Goal: Task Accomplishment & Management: Complete application form

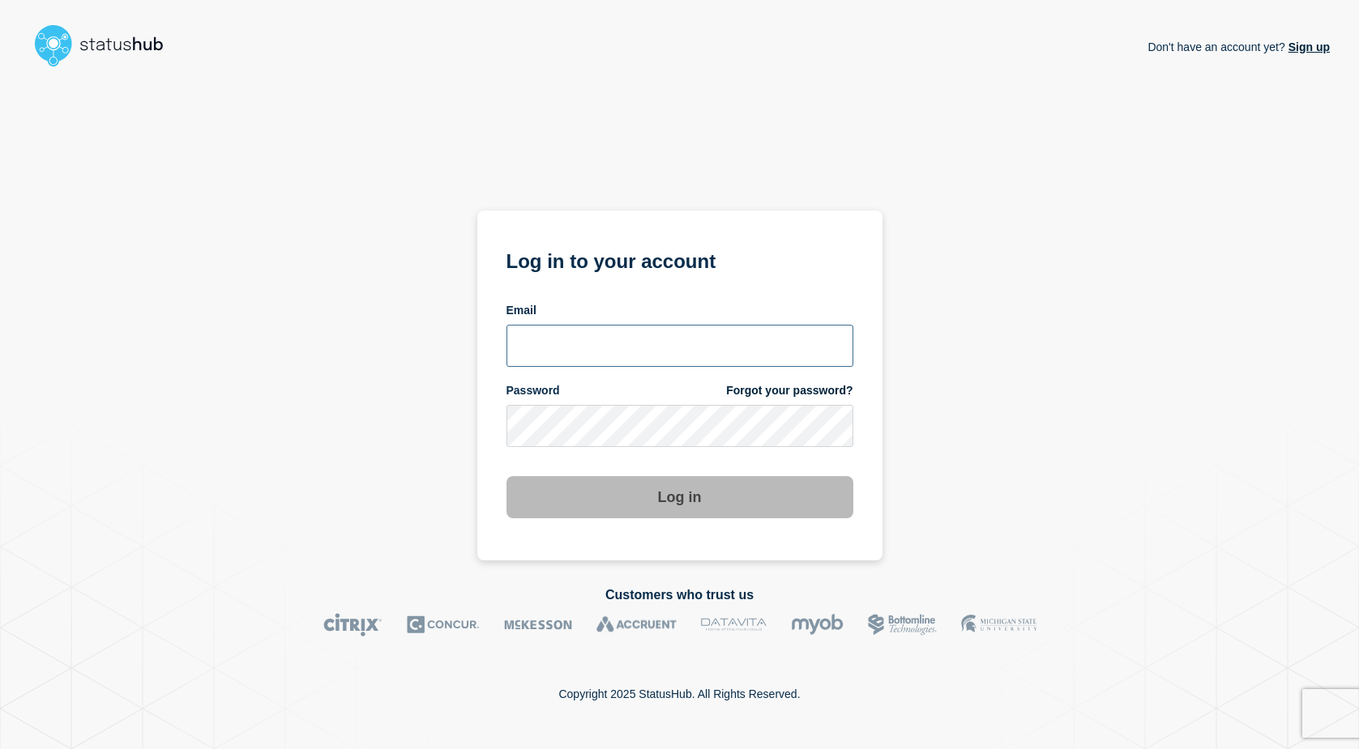
type input "keo@gwu.edu"
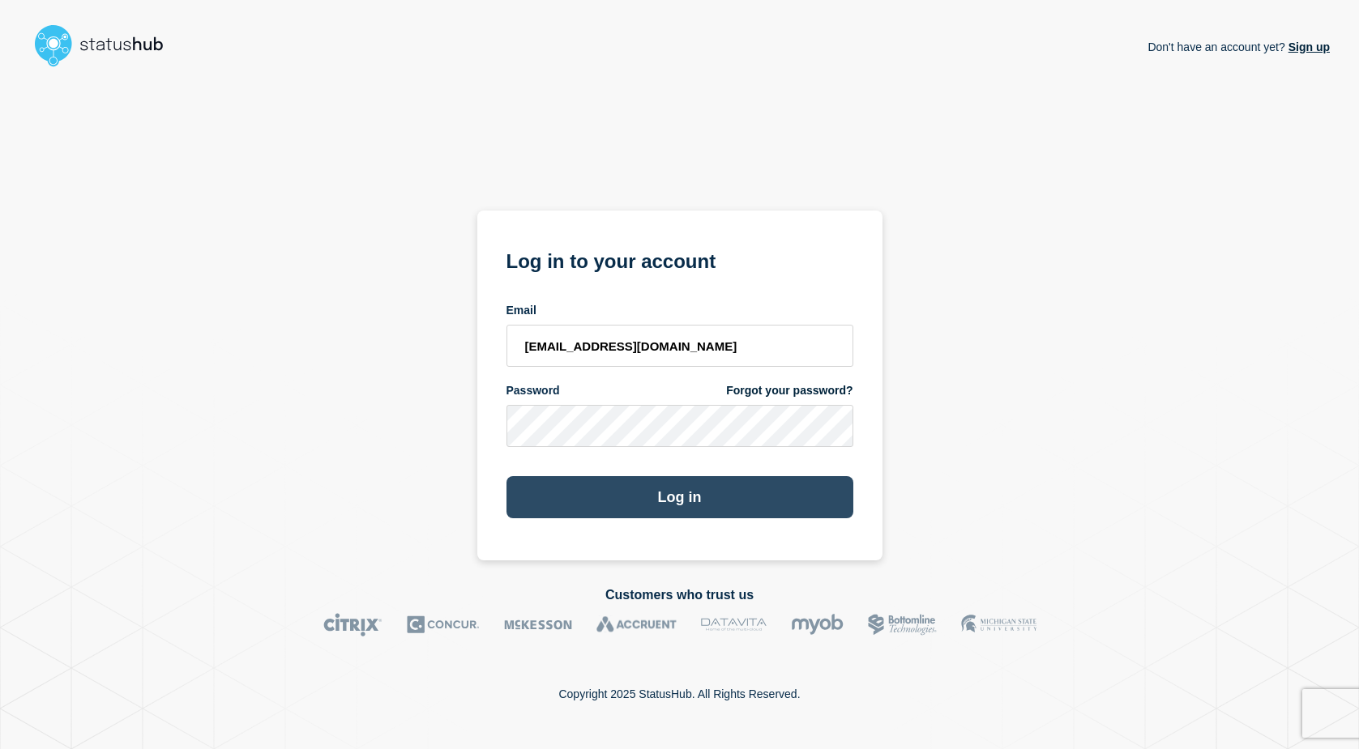
click at [641, 472] on button "Log in" at bounding box center [679, 497] width 347 height 42
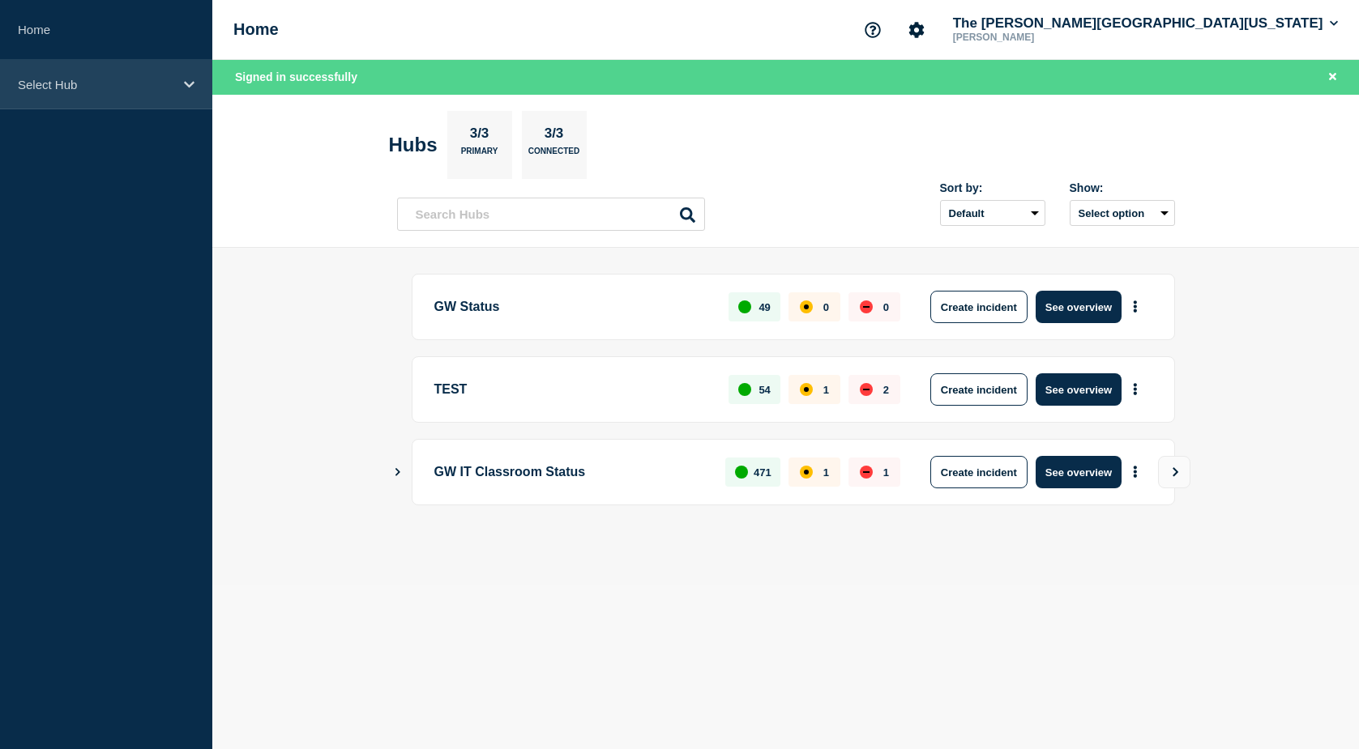
click at [63, 71] on div "Select Hub" at bounding box center [106, 84] width 212 height 49
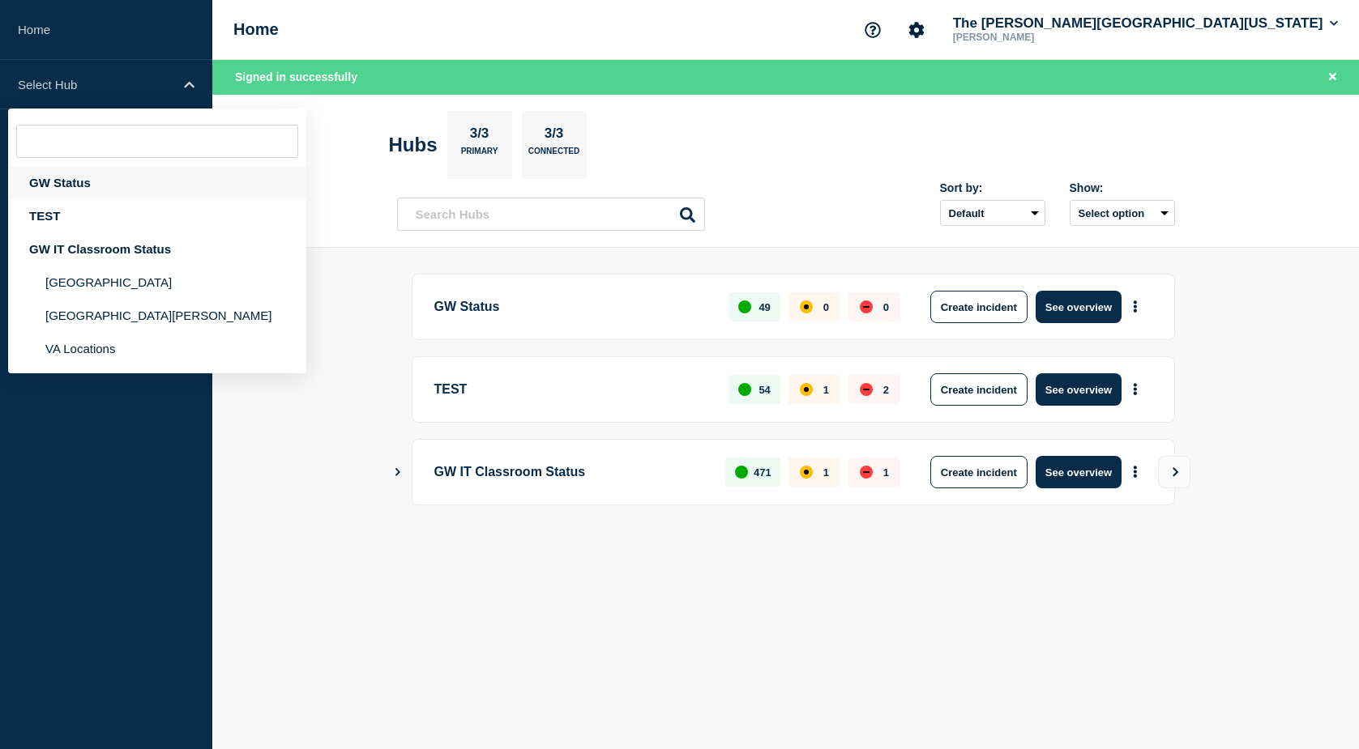
click at [72, 182] on div "GW Status" at bounding box center [157, 182] width 298 height 33
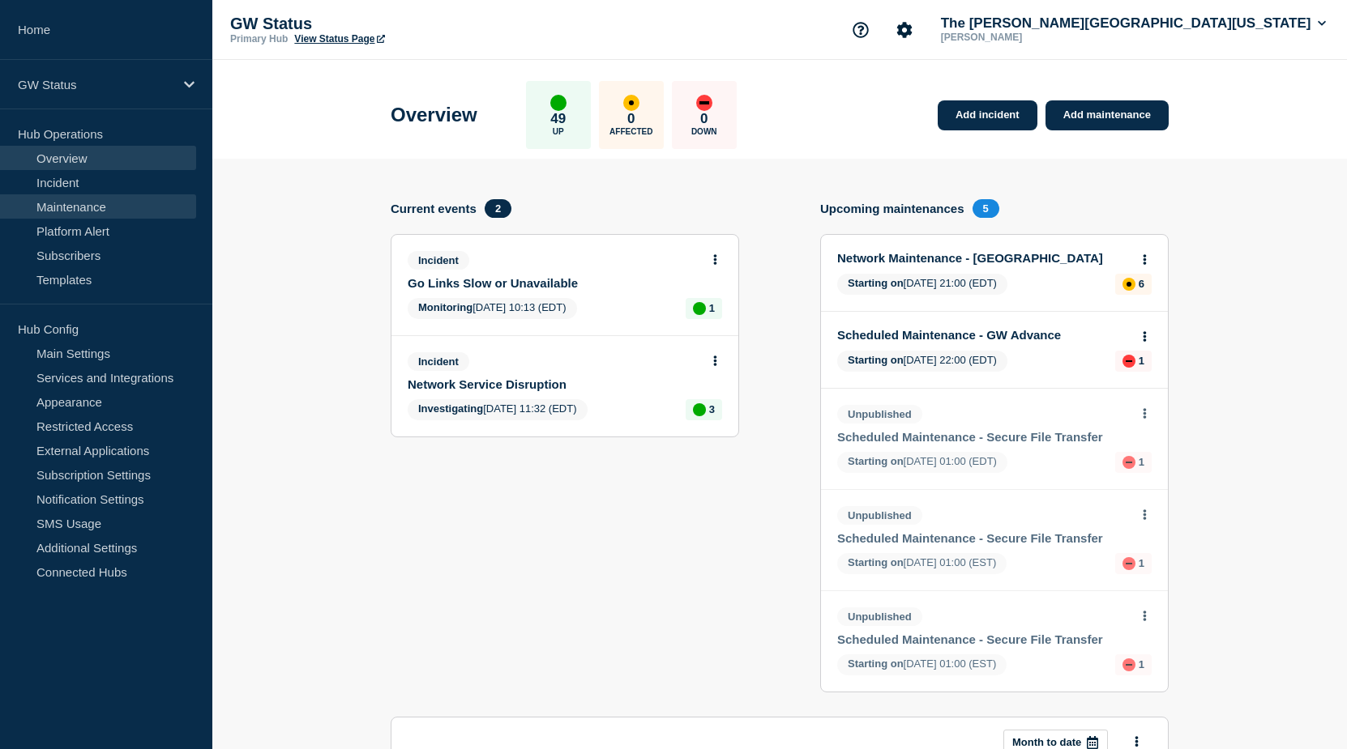
click at [64, 204] on link "Maintenance" at bounding box center [98, 206] width 196 height 24
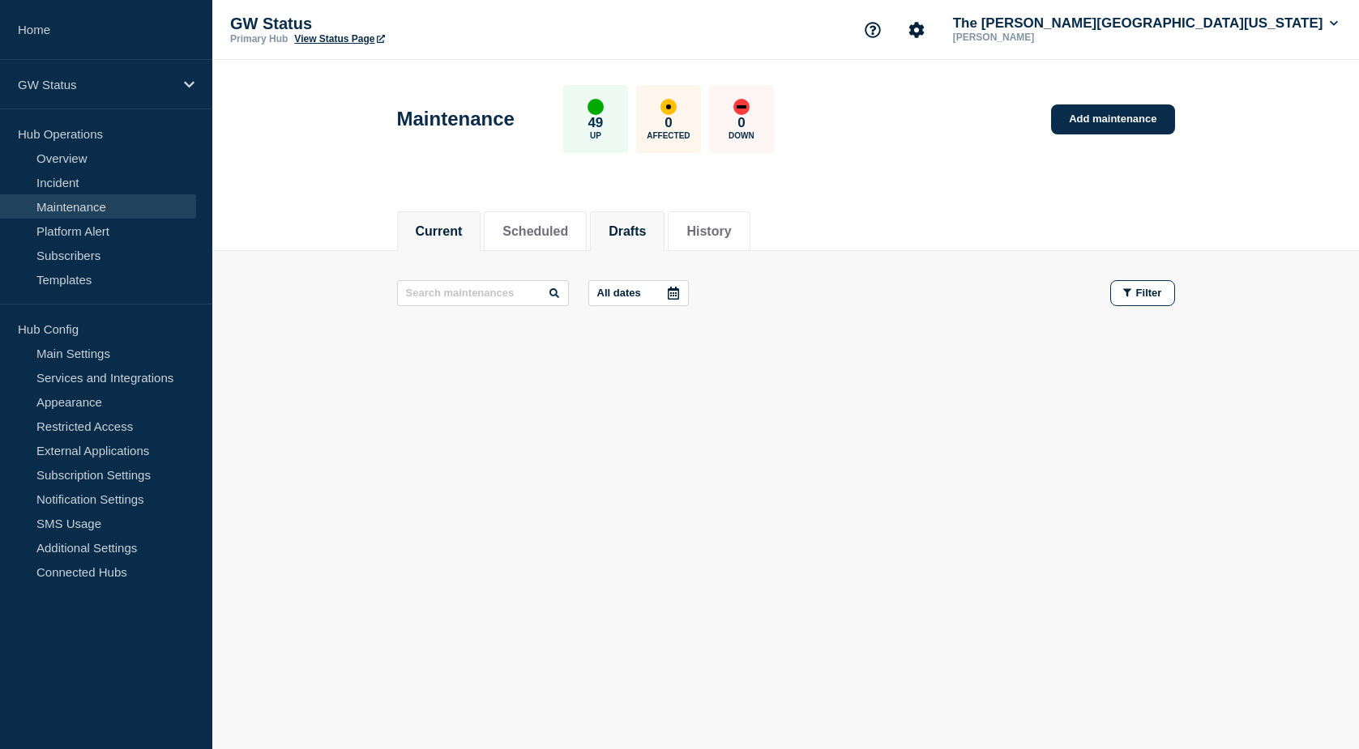
click at [642, 228] on button "Drafts" at bounding box center [626, 231] width 37 height 15
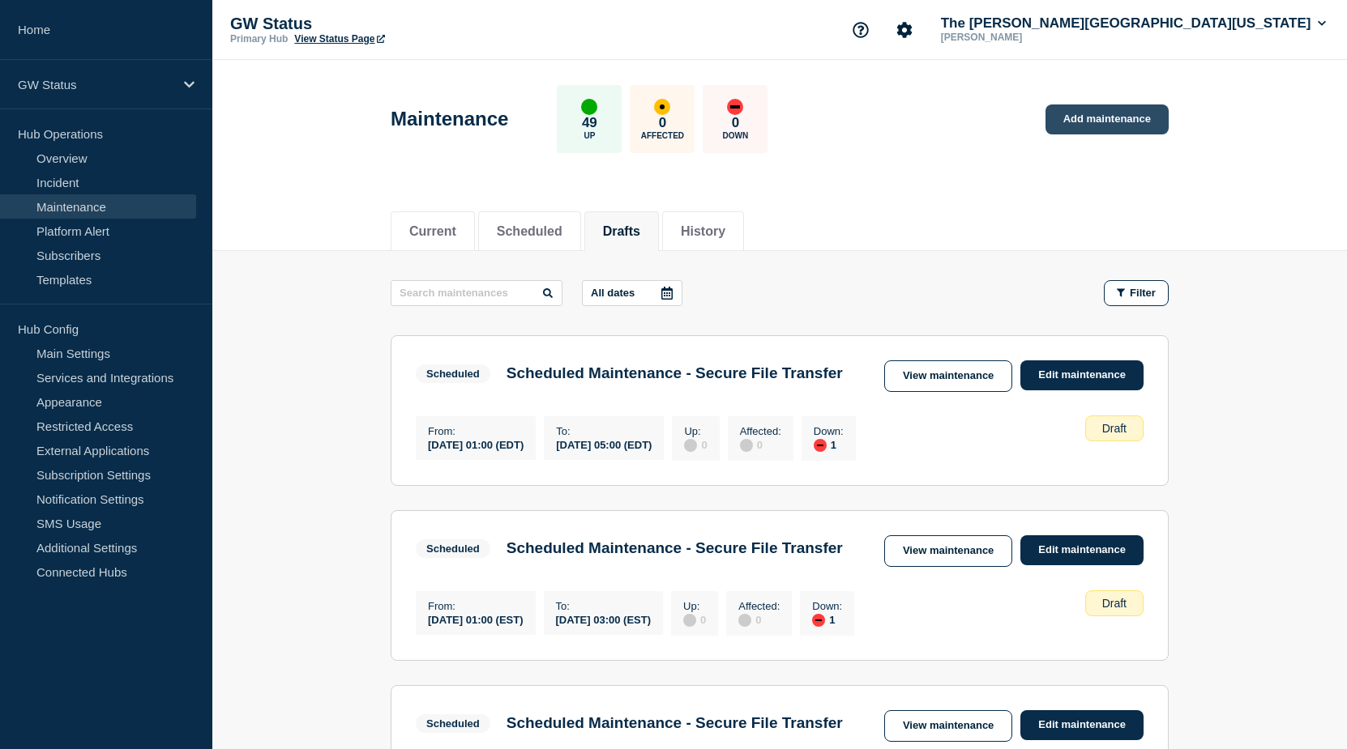
click at [1095, 115] on link "Add maintenance" at bounding box center [1106, 120] width 123 height 30
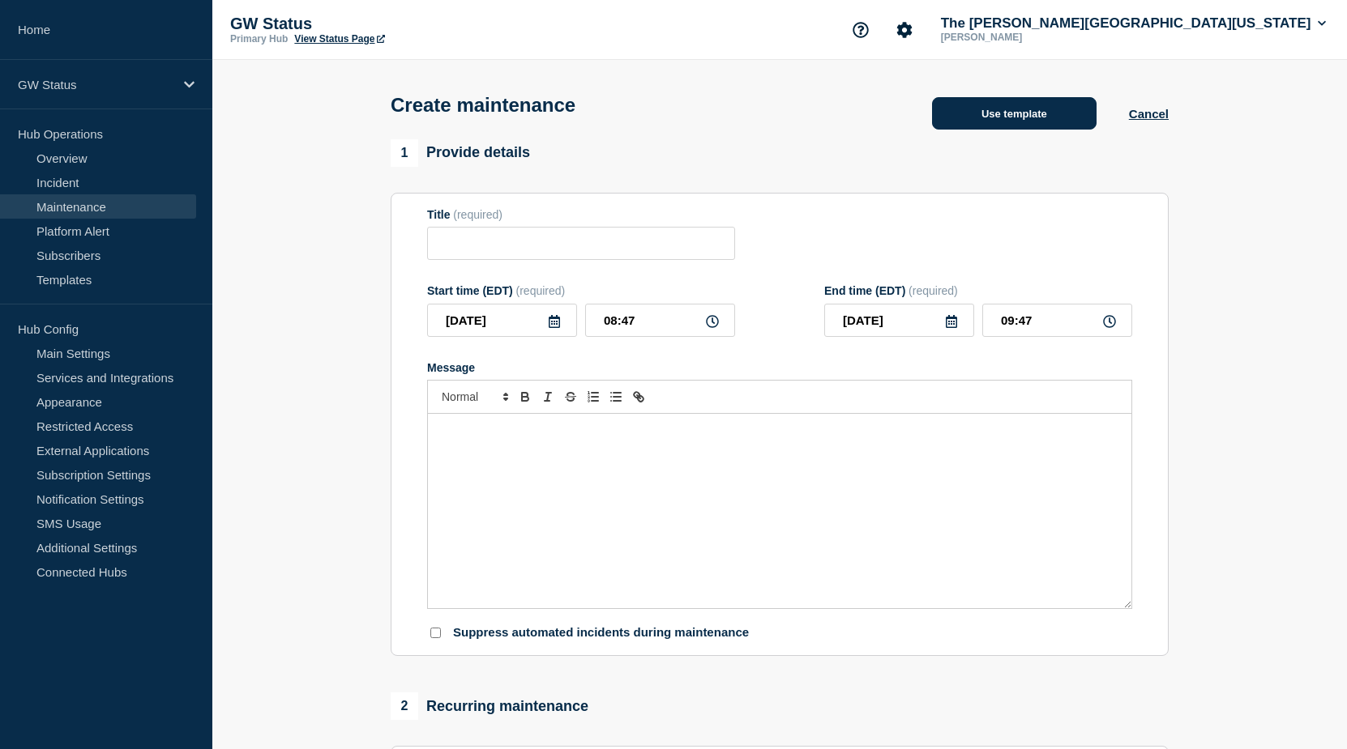
click at [1026, 113] on button "Use template" at bounding box center [1014, 113] width 164 height 32
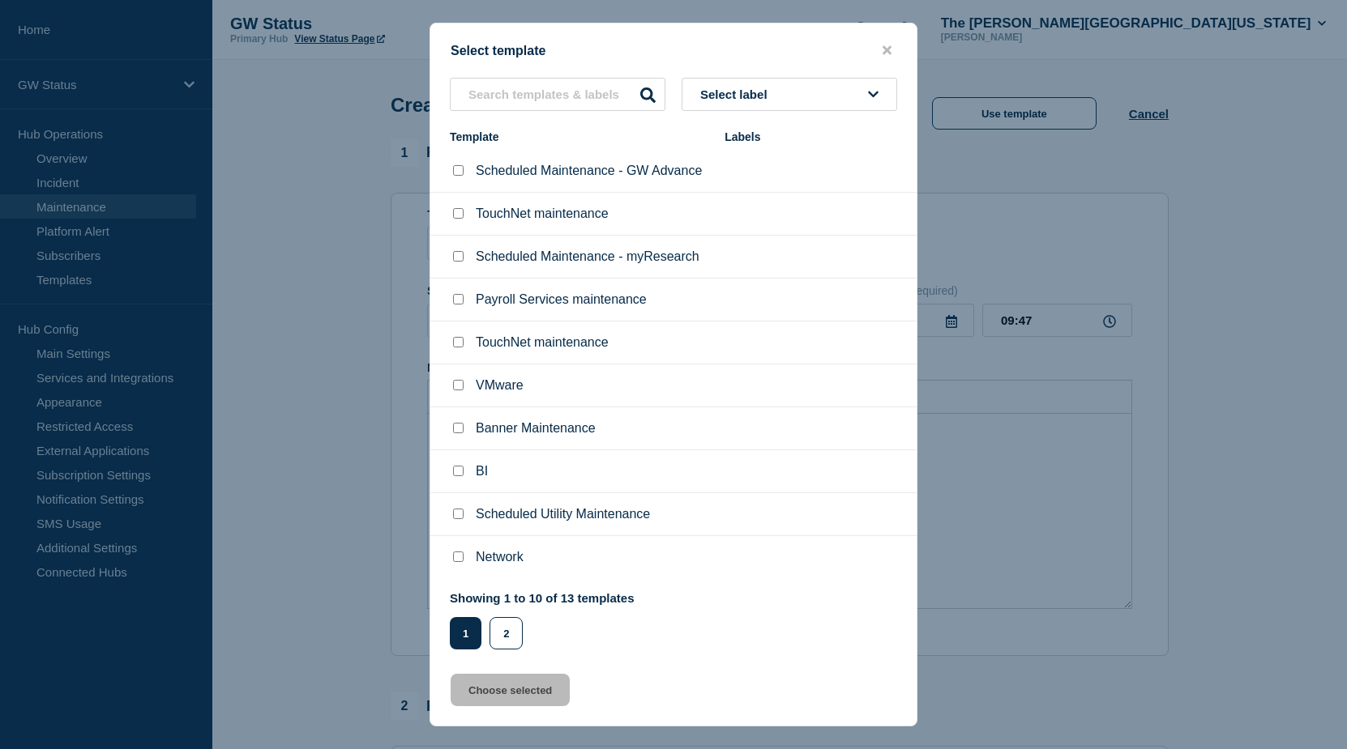
click at [459, 561] on input "Network checkbox" at bounding box center [458, 557] width 11 height 11
checkbox input "true"
click at [497, 695] on button "Choose selected" at bounding box center [509, 690] width 119 height 32
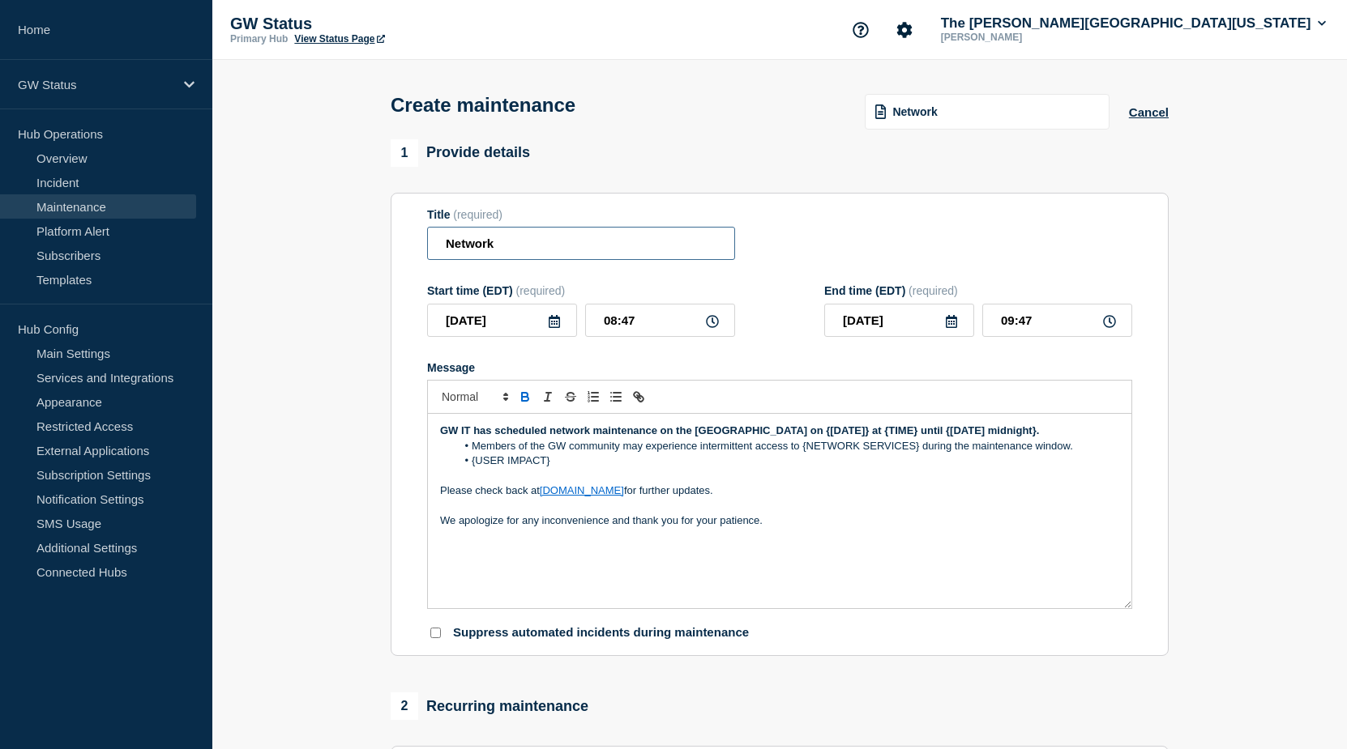
drag, startPoint x: 507, startPoint y: 252, endPoint x: 442, endPoint y: 250, distance: 65.6
click at [442, 250] on input "Network" at bounding box center [581, 243] width 308 height 33
paste input "Maintenance - Foggy Bottom Campus"
type input "Network Maintenance - Foggy Bottom Campus"
click at [559, 326] on icon at bounding box center [554, 321] width 11 height 13
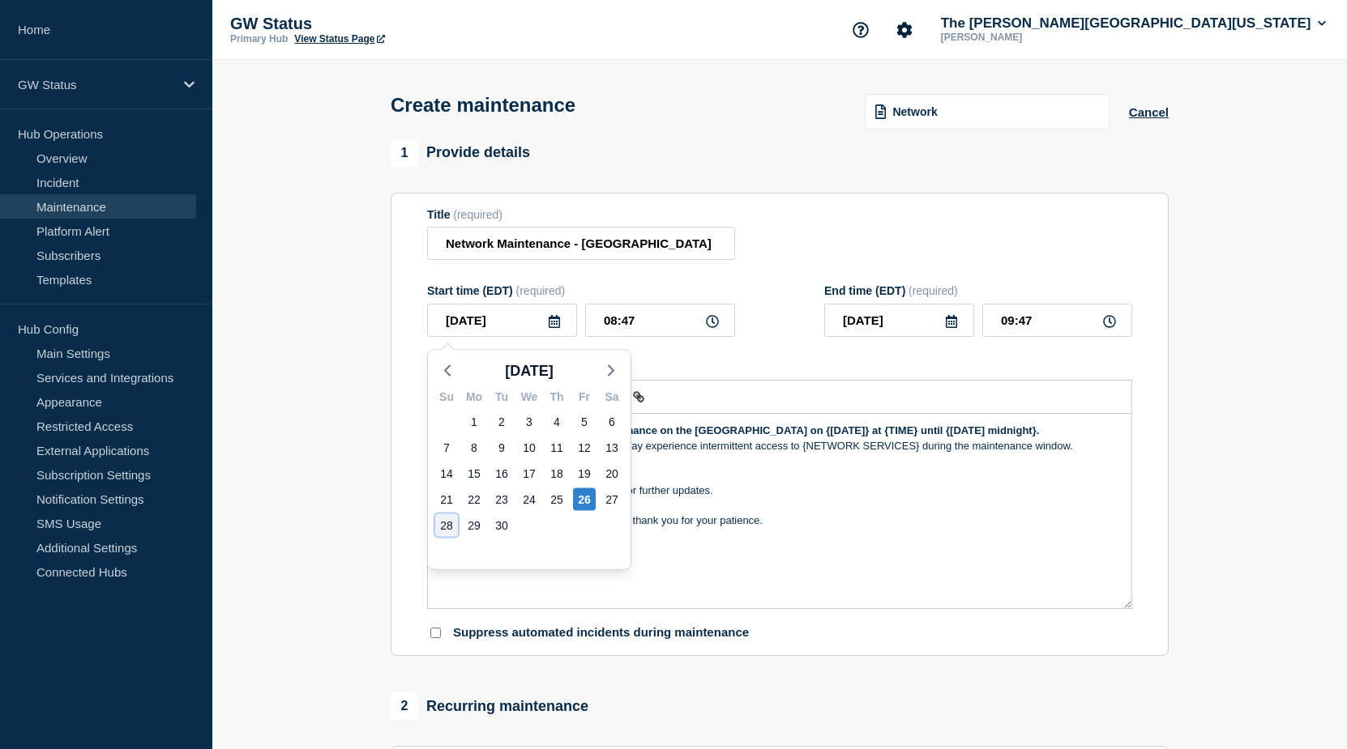
click at [450, 527] on div "28" at bounding box center [446, 526] width 23 height 23
type input "2025-09-28"
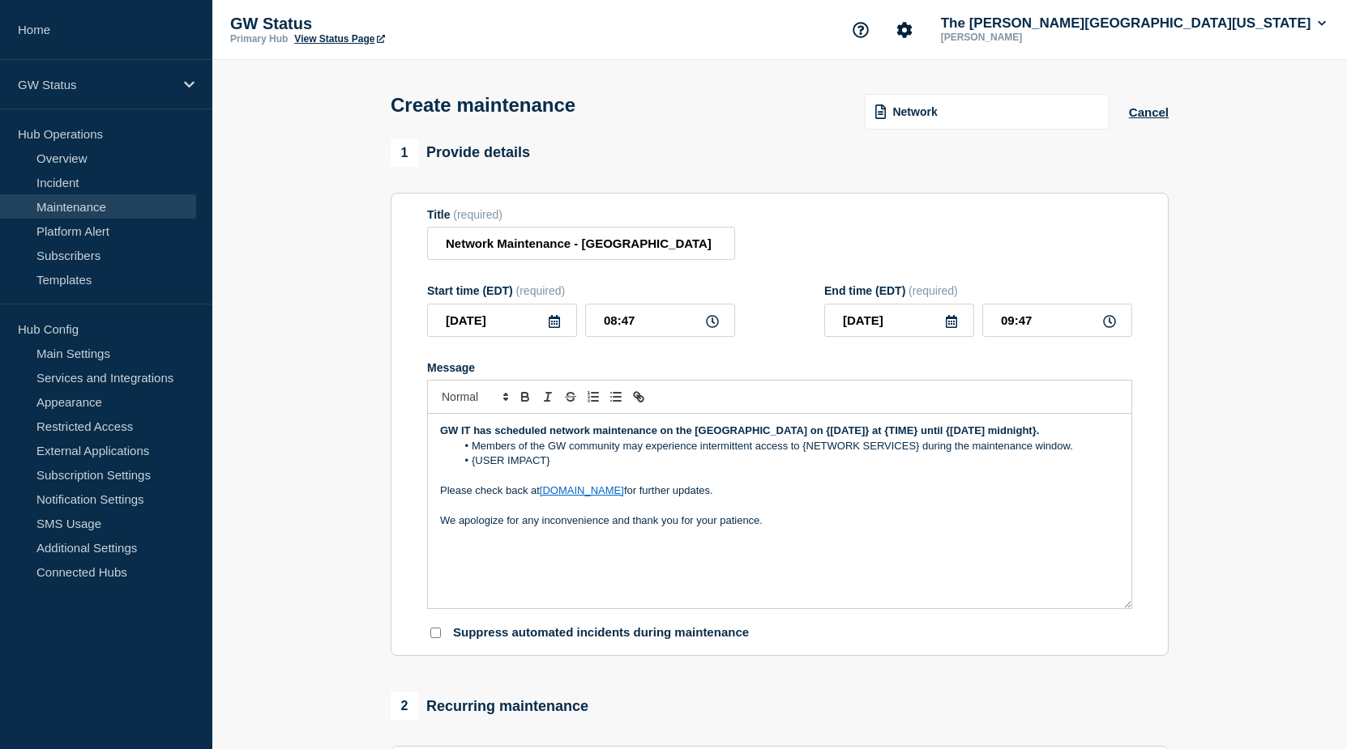
click at [948, 322] on icon at bounding box center [951, 321] width 11 height 13
click at [869, 525] on div "29" at bounding box center [871, 526] width 23 height 23
type input "2025-09-29"
drag, startPoint x: 651, startPoint y: 326, endPoint x: 583, endPoint y: 318, distance: 68.5
click at [584, 318] on div "2025-09-28 08:47" at bounding box center [581, 320] width 308 height 33
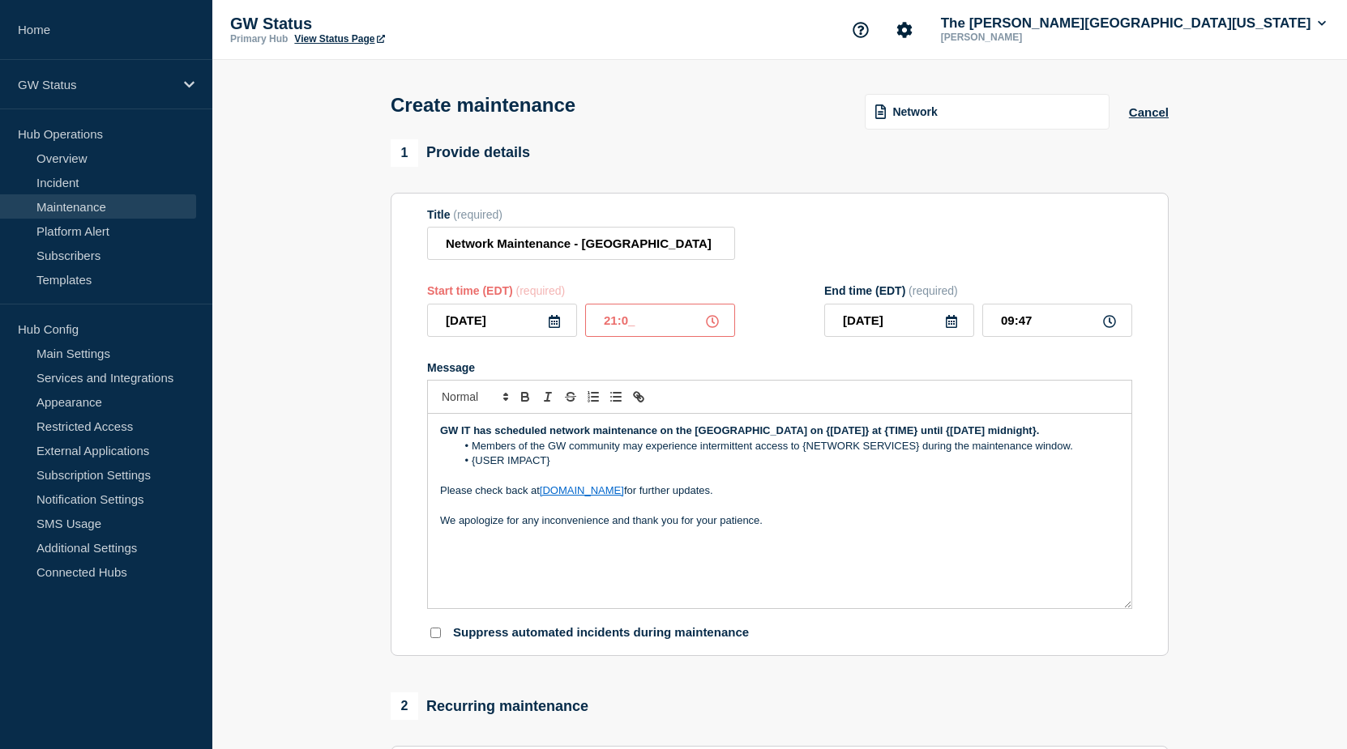
type input "21:00"
drag, startPoint x: 1036, startPoint y: 324, endPoint x: 988, endPoint y: 326, distance: 47.8
click at [988, 326] on input "22:00" at bounding box center [1057, 320] width 150 height 33
type input "01:30"
click at [965, 574] on div "GW IT has scheduled network maintenance on the Foggy Bottom Campus on {Thursday…" at bounding box center [779, 511] width 703 height 194
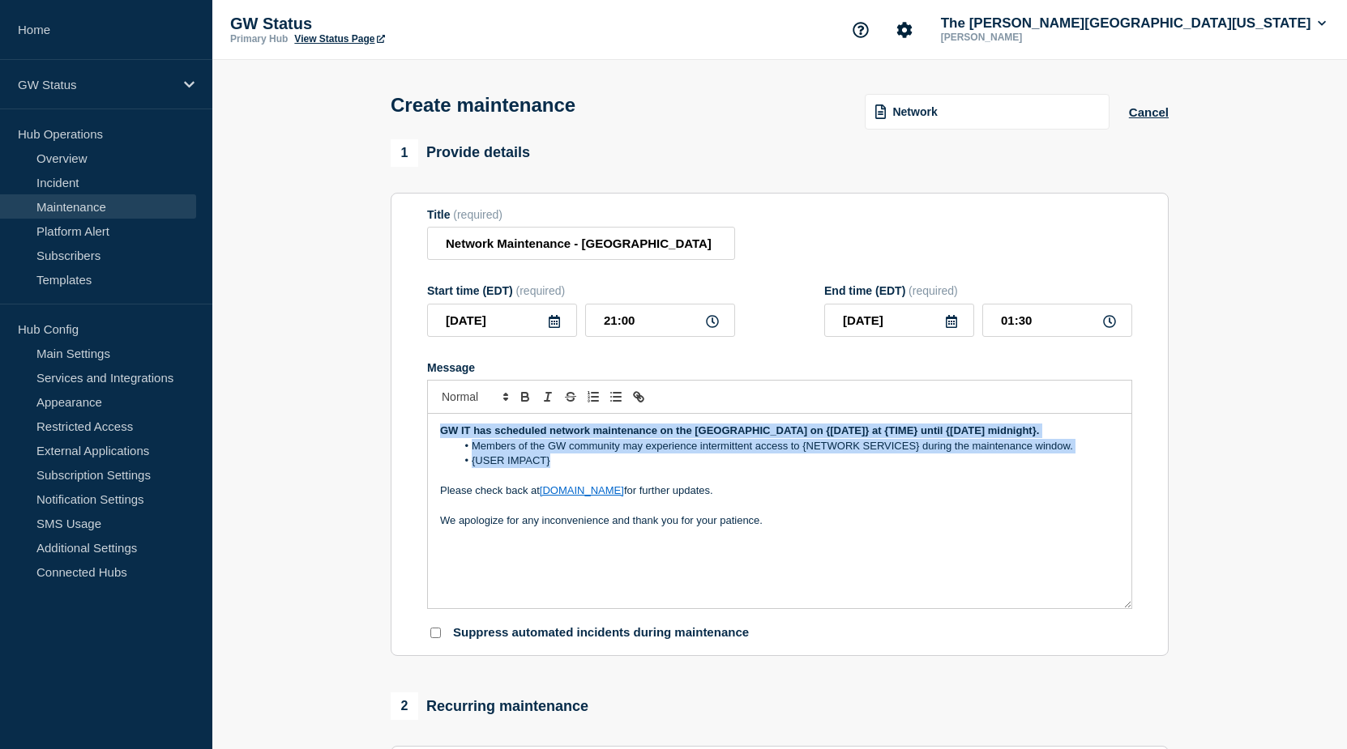
drag, startPoint x: 557, startPoint y: 480, endPoint x: 406, endPoint y: 433, distance: 158.4
click at [406, 433] on section "Title (required) Network Maintenance - Foggy Bottom Campus Start time (EDT) (re…" at bounding box center [780, 425] width 778 height 464
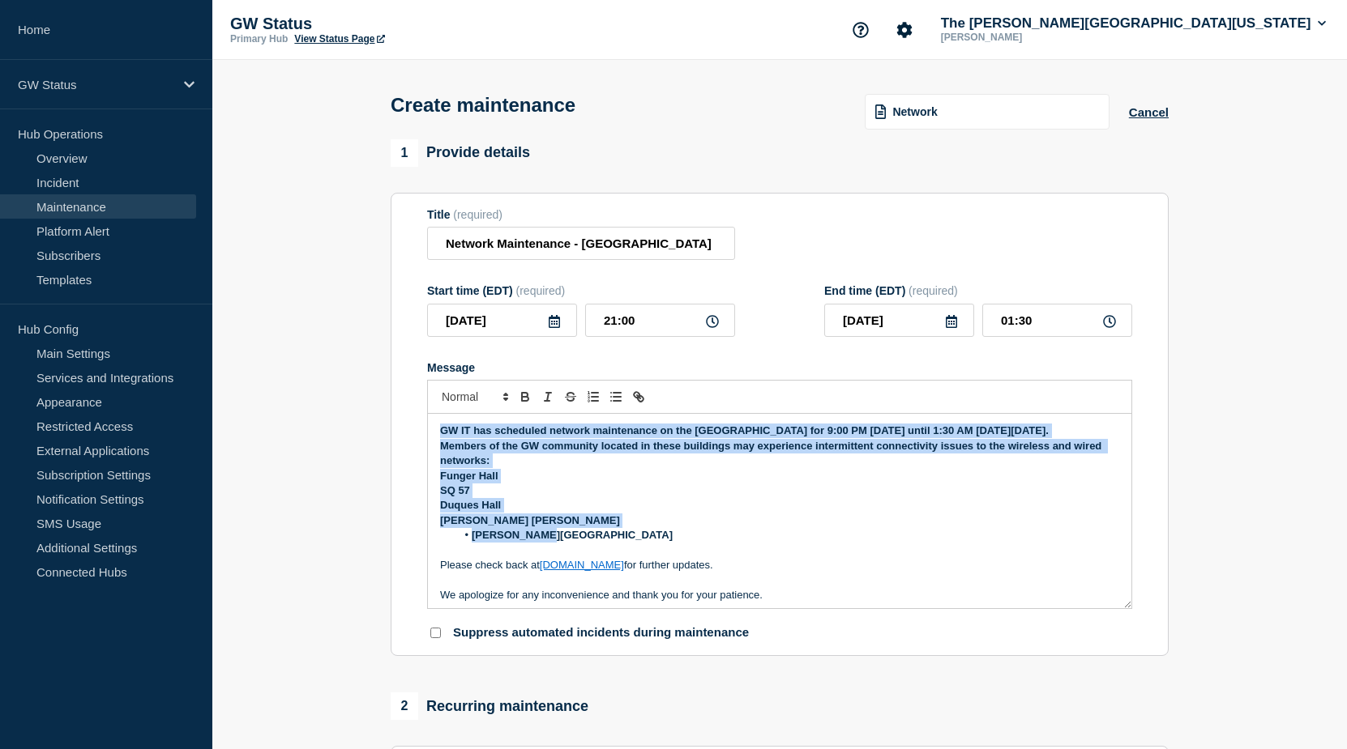
drag, startPoint x: 545, startPoint y: 557, endPoint x: 435, endPoint y: 433, distance: 165.9
click at [435, 433] on div "GW IT has scheduled network maintenance on the Foggy Bottom Campus for 9:00 PM …" at bounding box center [779, 511] width 703 height 194
click at [564, 513] on p "Duques Hall" at bounding box center [779, 505] width 679 height 15
click at [549, 543] on li "Smith Center" at bounding box center [788, 535] width 664 height 15
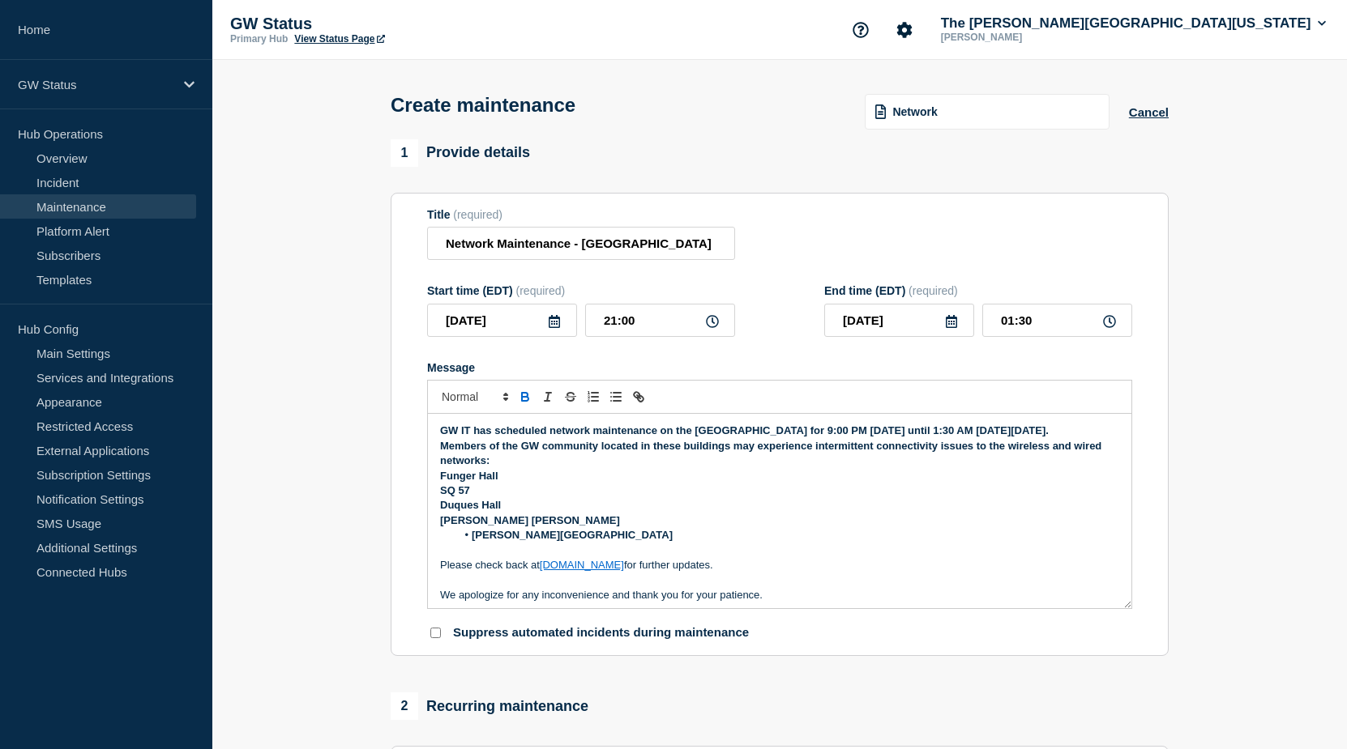
click at [549, 543] on li "Smith Center" at bounding box center [788, 535] width 664 height 15
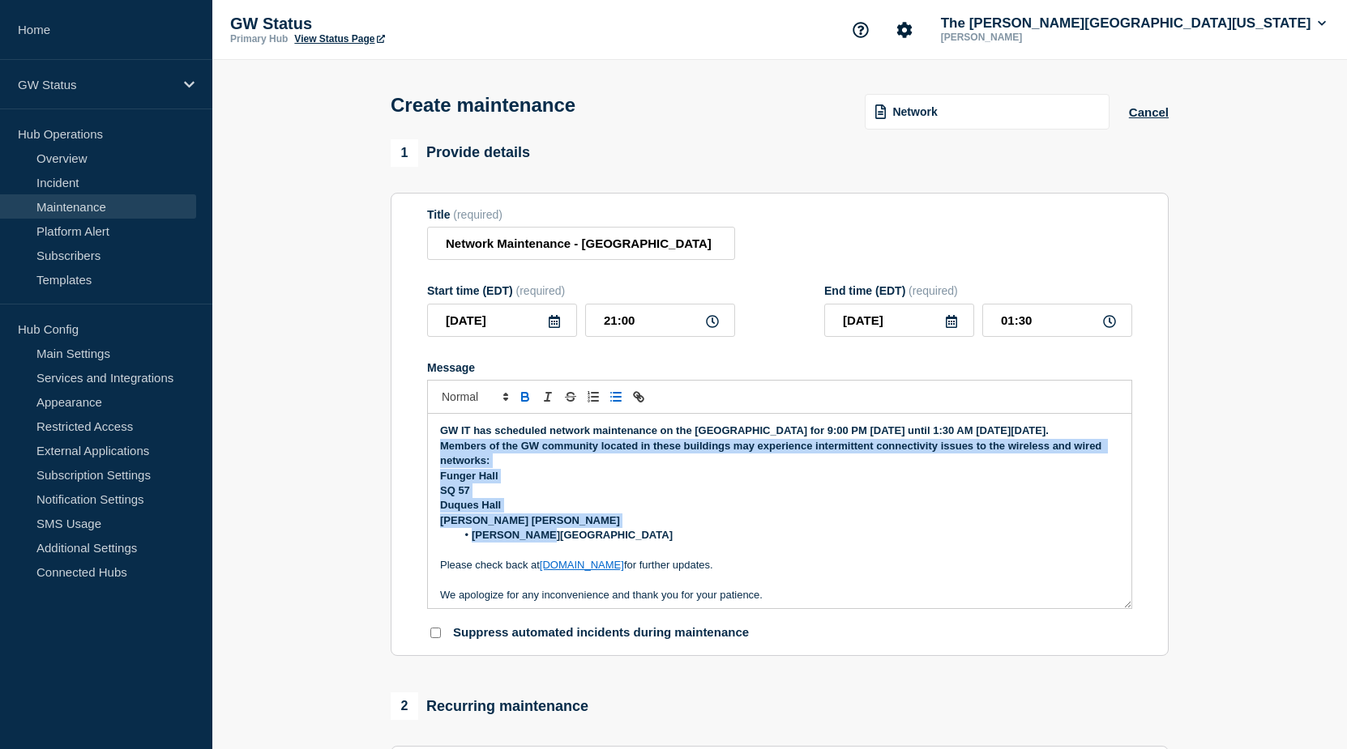
drag, startPoint x: 518, startPoint y: 537, endPoint x: 438, endPoint y: 468, distance: 105.1
click at [438, 468] on div "GW IT has scheduled network maintenance on the Foggy Bottom Campus for 9:00 PM …" at bounding box center [779, 511] width 703 height 194
click at [530, 399] on icon "Toggle bold text" at bounding box center [525, 397] width 15 height 15
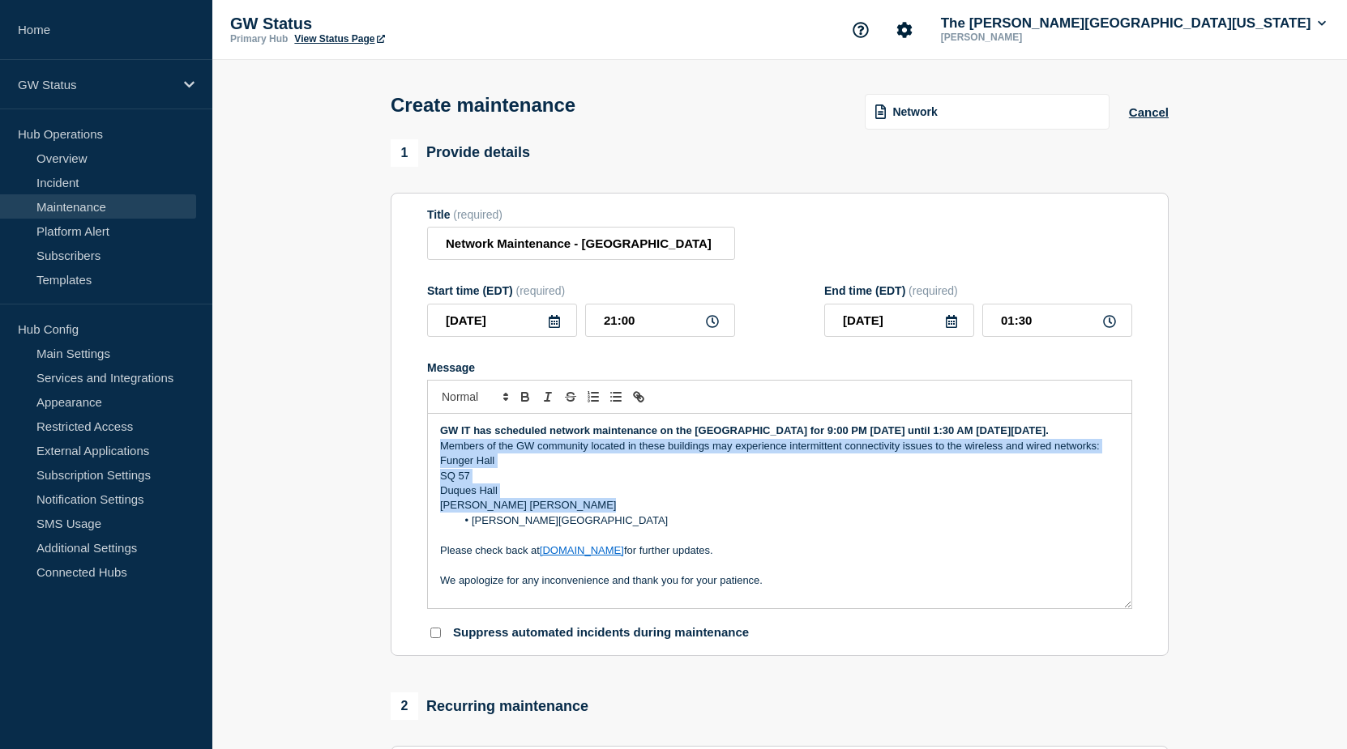
click at [514, 513] on p "Tompkins Hall" at bounding box center [779, 505] width 679 height 15
click at [516, 513] on p "Tompkins Hall" at bounding box center [779, 505] width 679 height 15
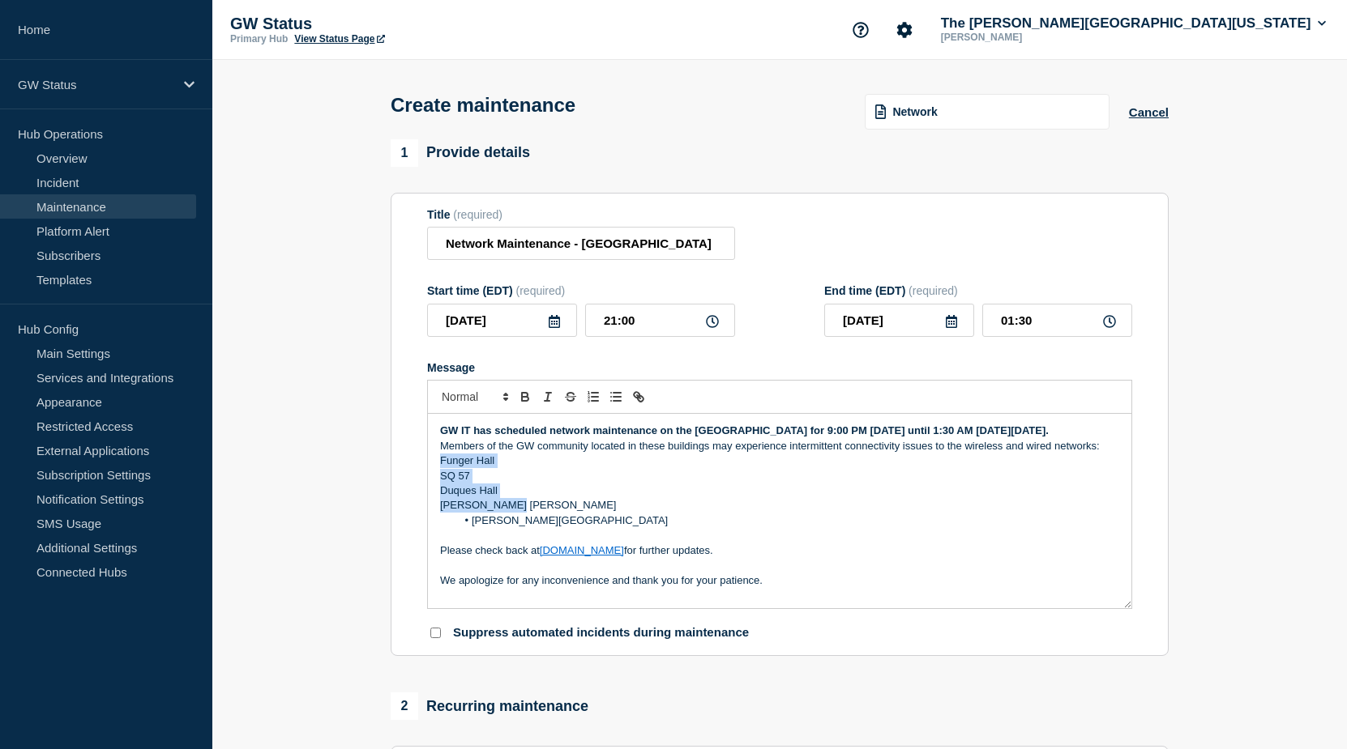
drag, startPoint x: 514, startPoint y: 523, endPoint x: 442, endPoint y: 476, distance: 86.5
click at [442, 476] on div "GW IT has scheduled network maintenance on the Foggy Bottom Campus for 9:00 PM …" at bounding box center [779, 511] width 703 height 194
click at [614, 404] on icon "Toggle bulleted list" at bounding box center [615, 397] width 15 height 15
click at [826, 528] on li "Smith Center" at bounding box center [788, 521] width 664 height 15
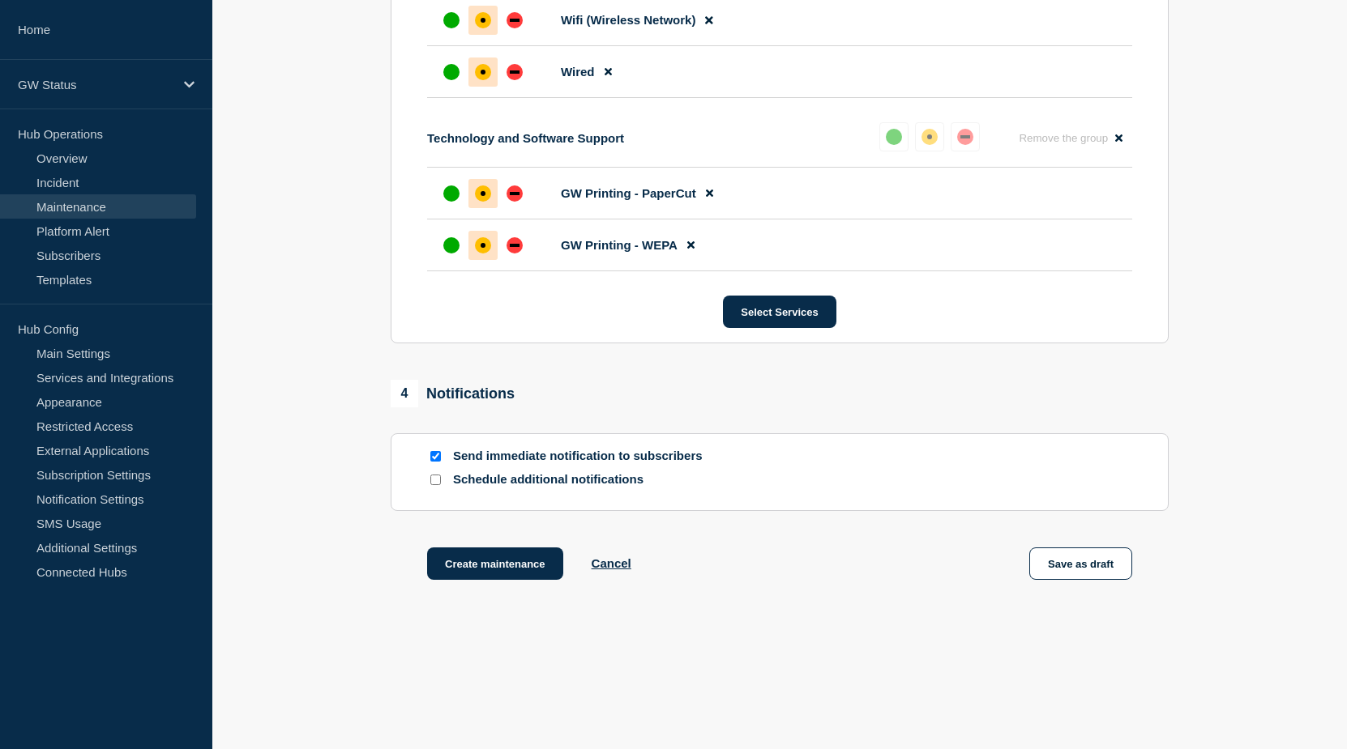
scroll to position [1223, 0]
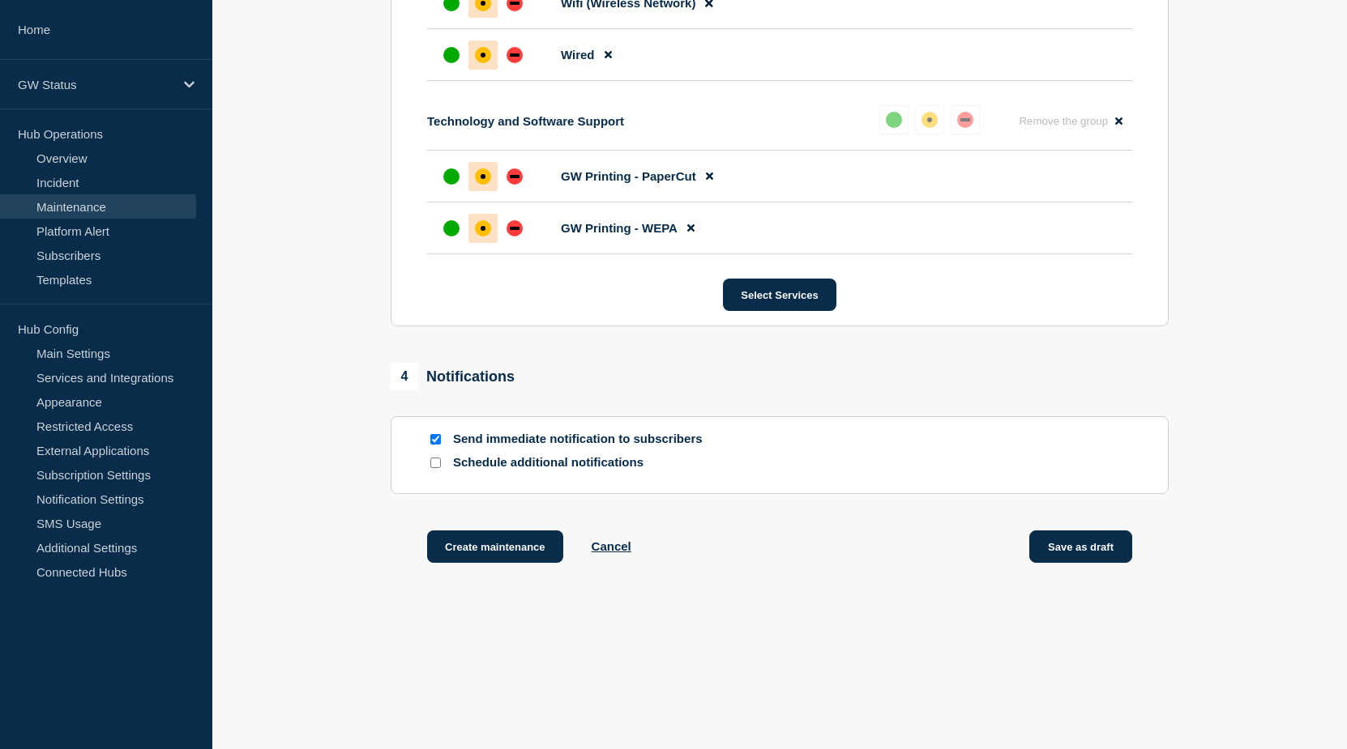
click at [1083, 537] on button "Save as draft" at bounding box center [1080, 547] width 103 height 32
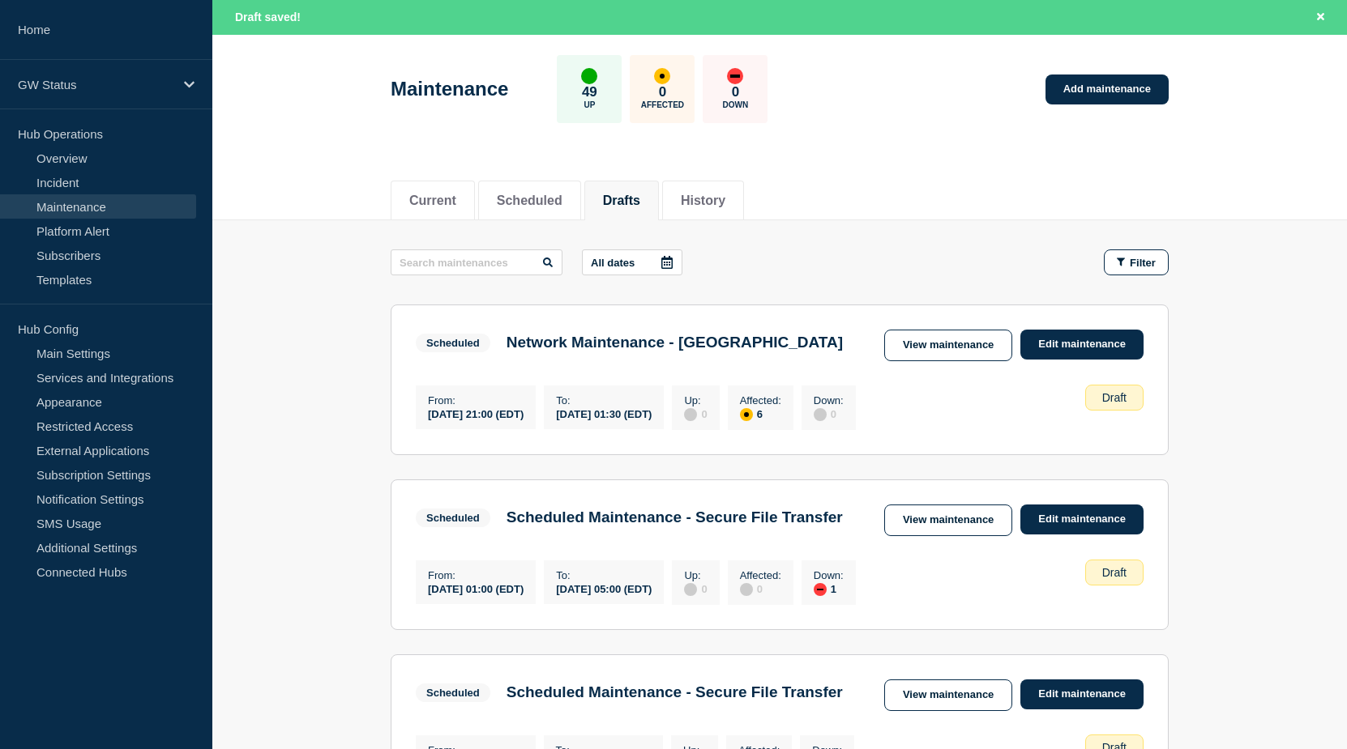
scroll to position [81, 0]
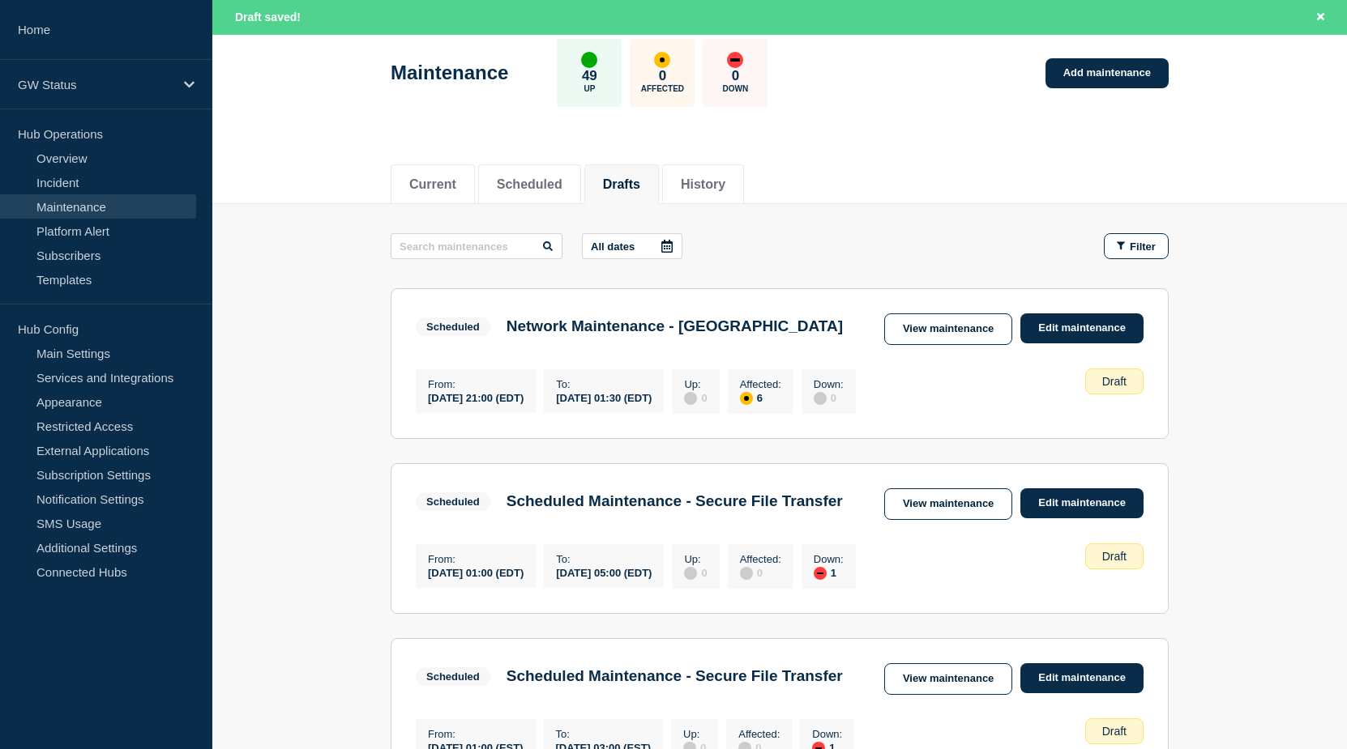
click at [1251, 500] on main "All dates Filter Scheduled 6 Affected Network Maintenance - Foggy Bottom Campus…" at bounding box center [779, 596] width 1134 height 784
click at [1066, 328] on link "Edit maintenance" at bounding box center [1081, 329] width 123 height 30
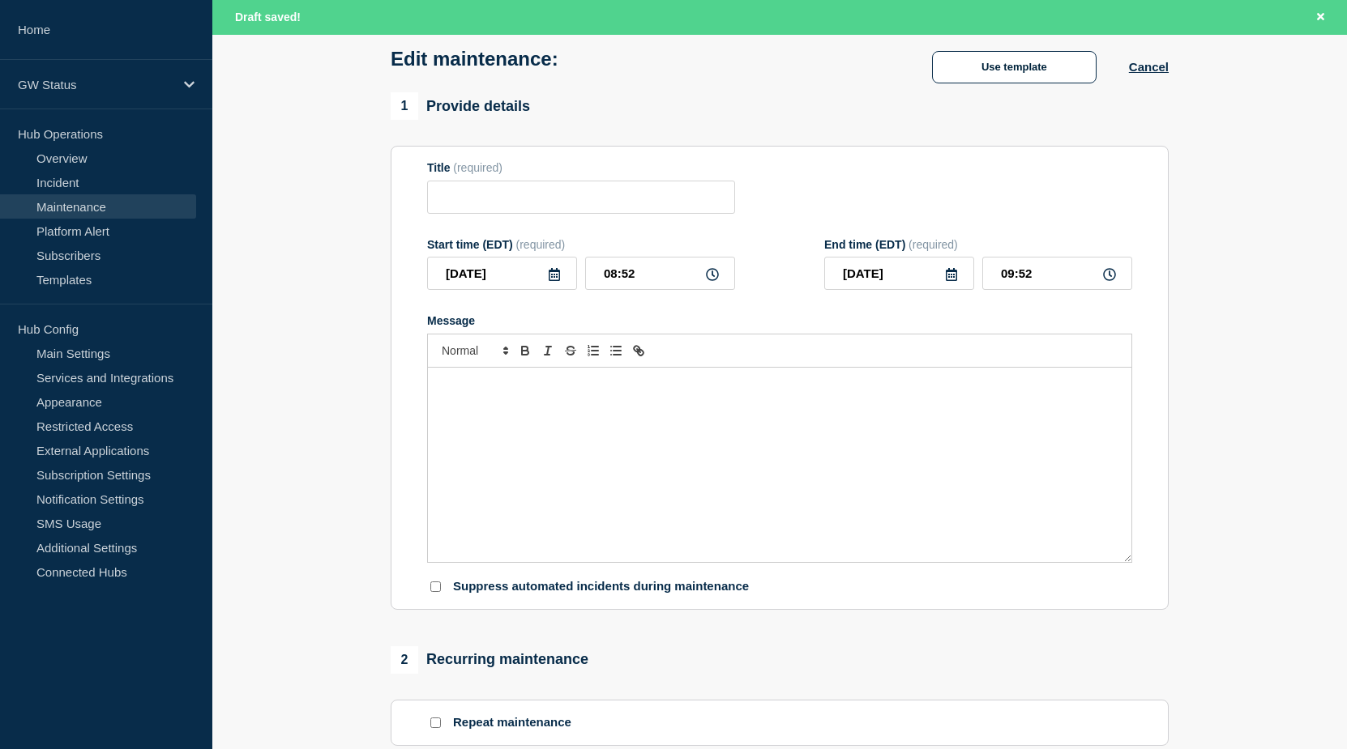
type input "Network Maintenance - Foggy Bottom Campus"
type input "2025-09-28"
type input "21:00"
type input "2025-09-29"
type input "01:30"
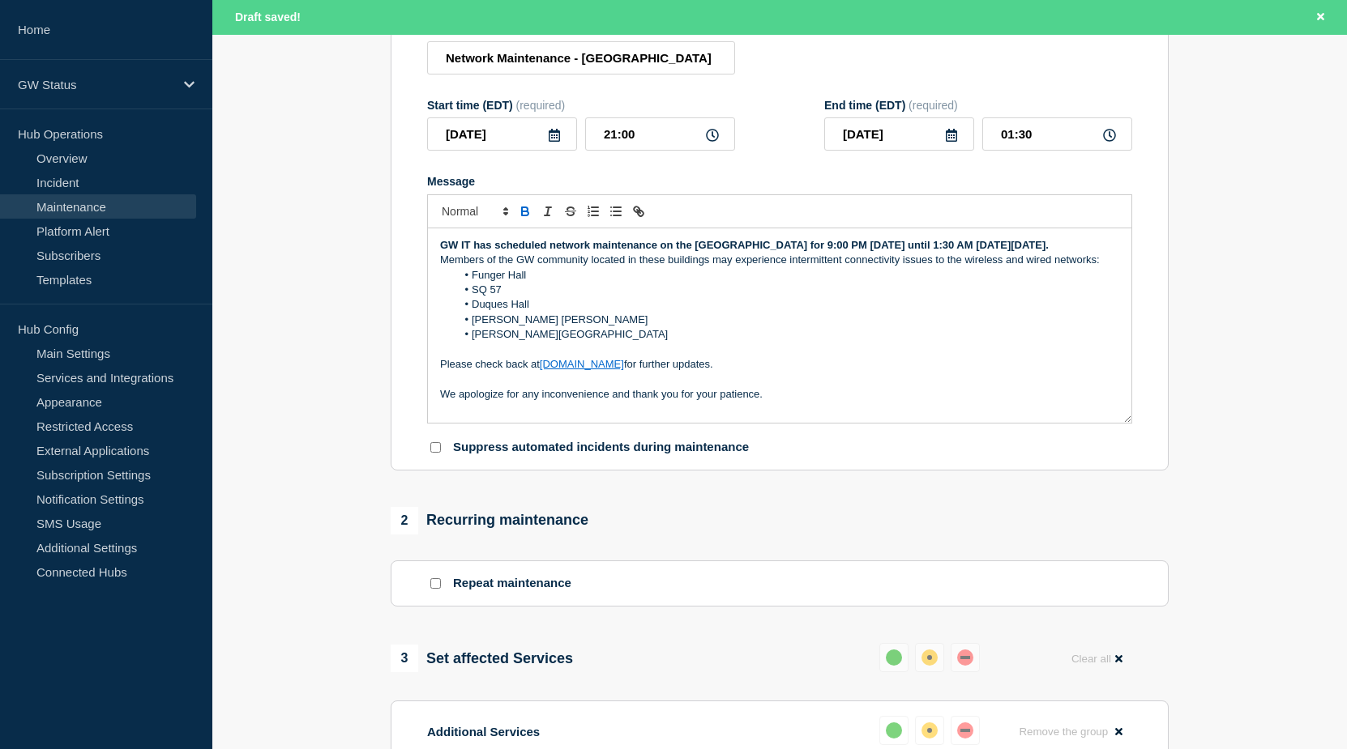
scroll to position [1204, 0]
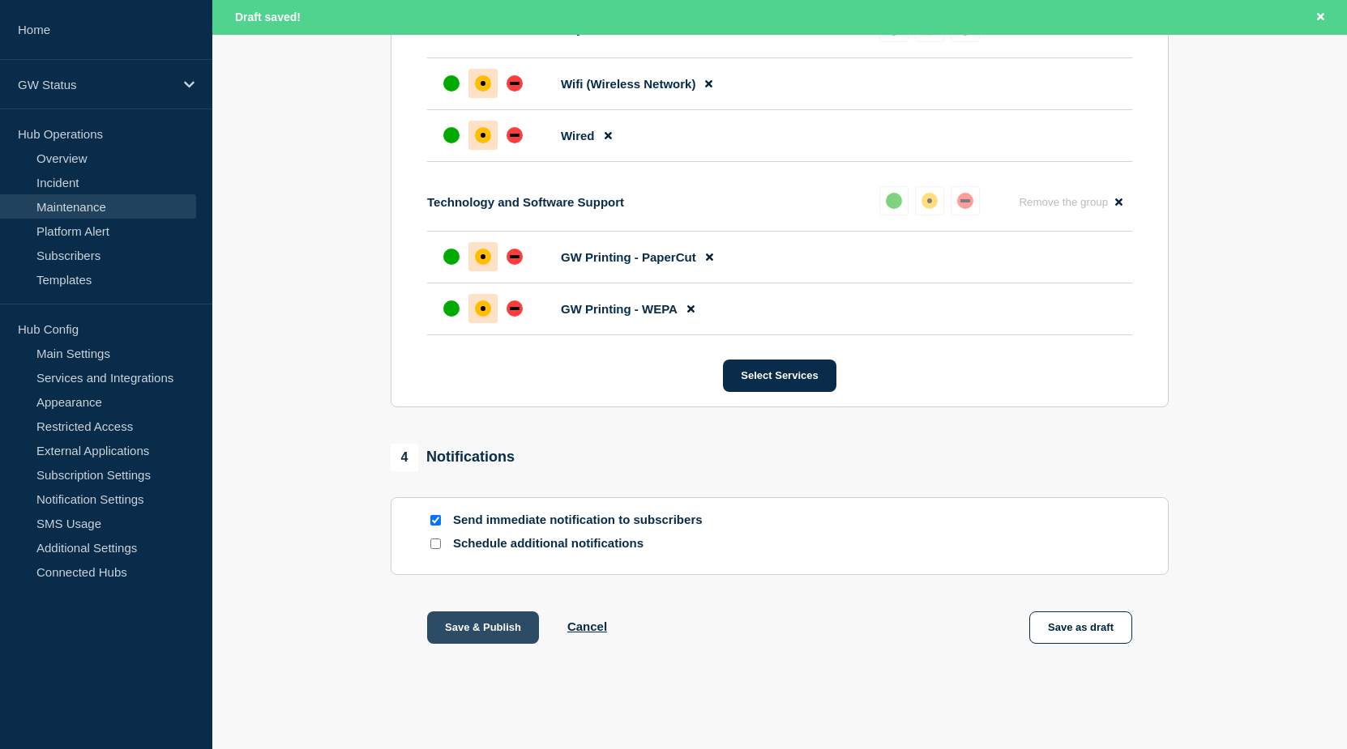
click at [483, 634] on button "Save & Publish" at bounding box center [483, 628] width 112 height 32
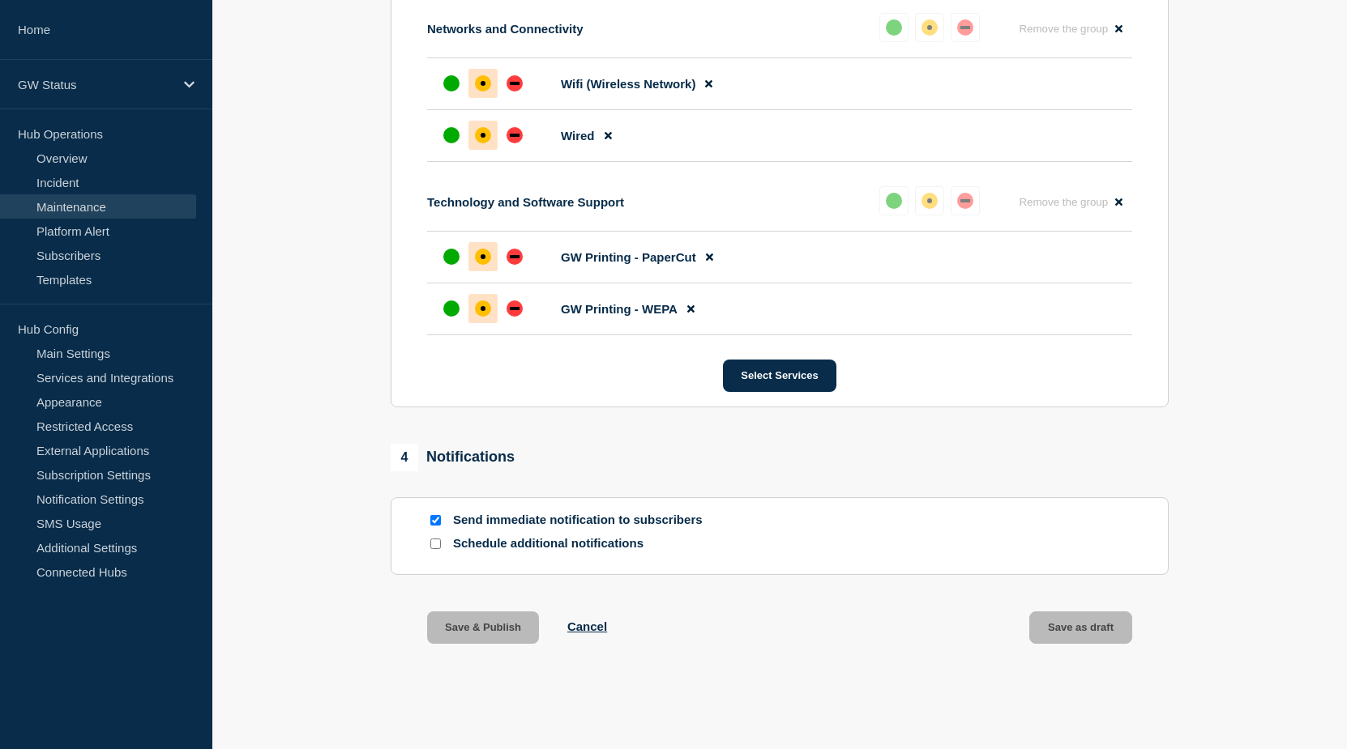
scroll to position [1169, 0]
